Goal: Task Accomplishment & Management: Manage account settings

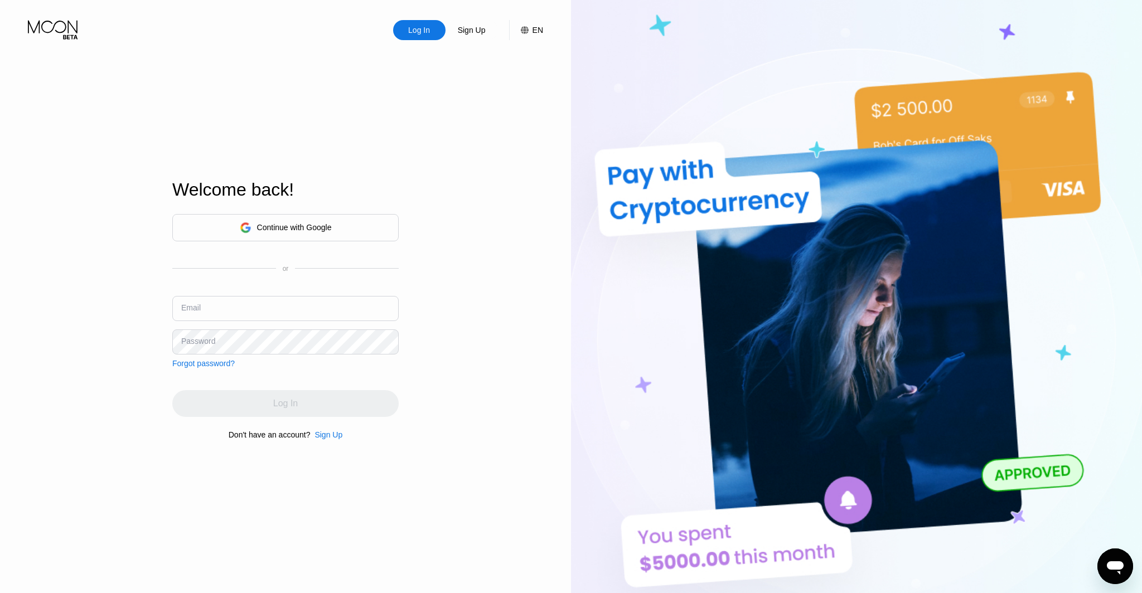
type input "ceo@dithailand.com"
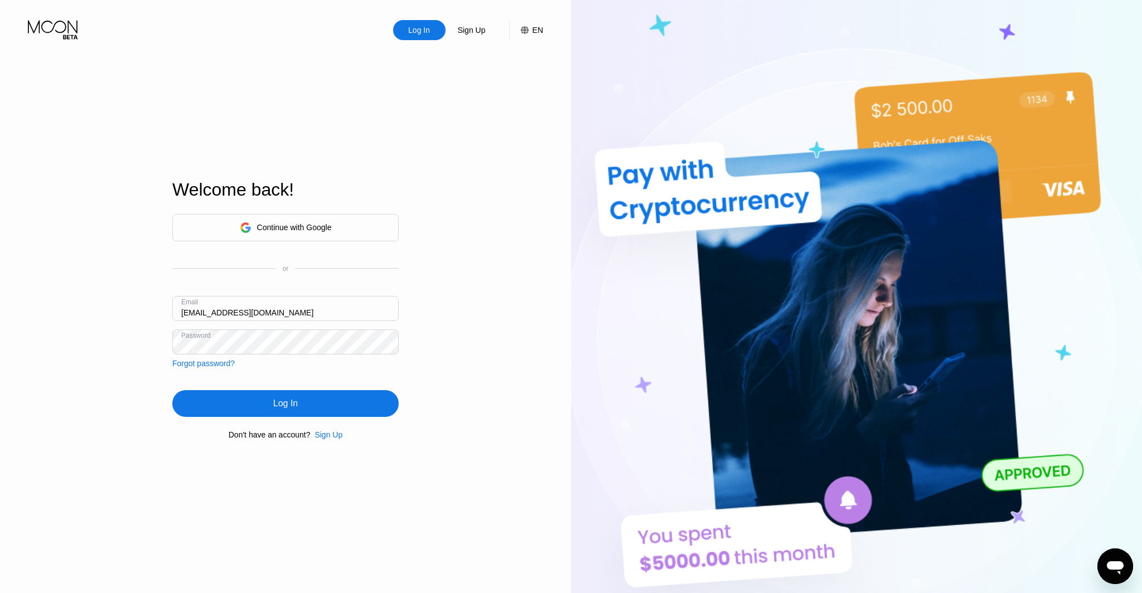
click at [38, 25] on icon at bounding box center [54, 30] width 52 height 20
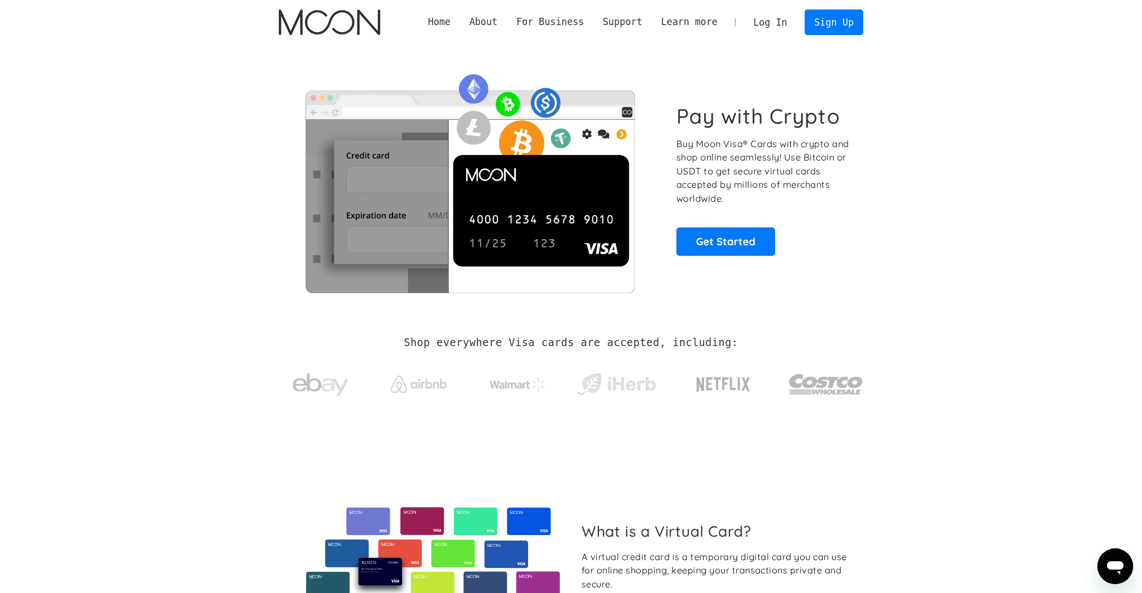
click at [757, 17] on link "Log In" at bounding box center [770, 22] width 52 height 25
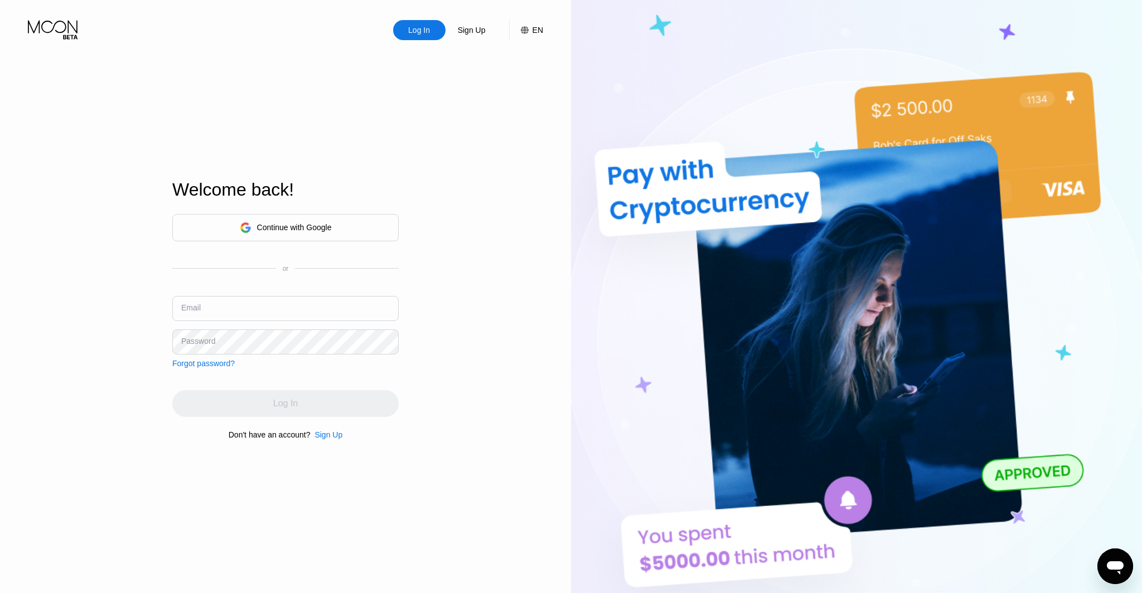
type input "[EMAIL_ADDRESS][DOMAIN_NAME]"
click at [191, 312] on div "Email ceo@dithailand.com" at bounding box center [285, 312] width 226 height 33
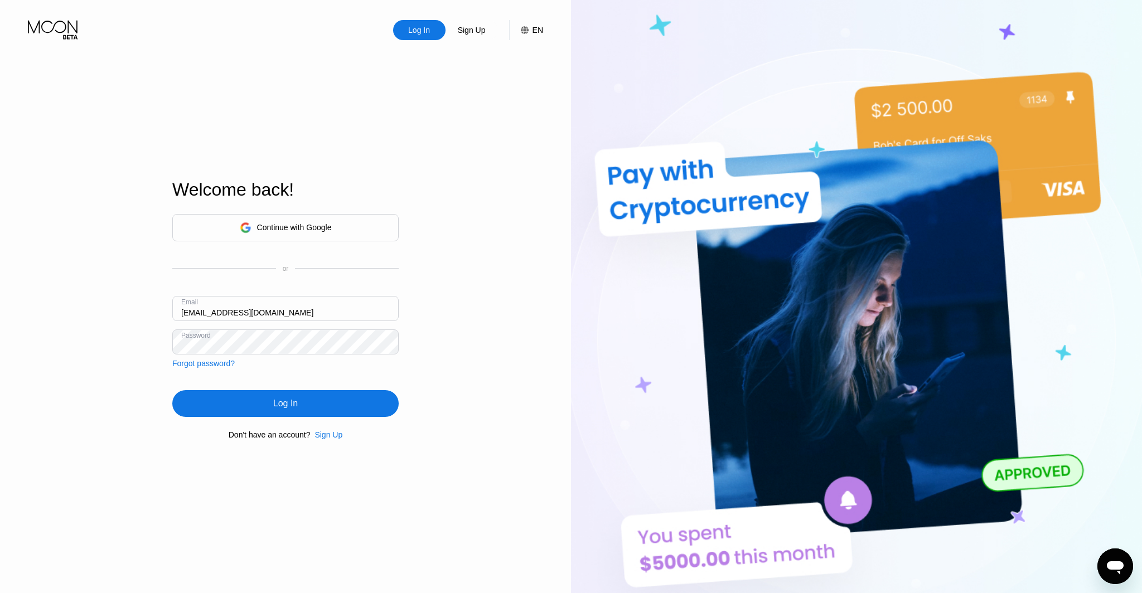
drag, startPoint x: 195, startPoint y: 313, endPoint x: 207, endPoint y: 325, distance: 17.0
click at [195, 314] on input "ceo@dithailand.com" at bounding box center [285, 308] width 226 height 25
drag, startPoint x: 604, startPoint y: 236, endPoint x: 590, endPoint y: 240, distance: 15.0
click at [604, 236] on img at bounding box center [856, 326] width 571 height 652
